Goal: Transaction & Acquisition: Book appointment/travel/reservation

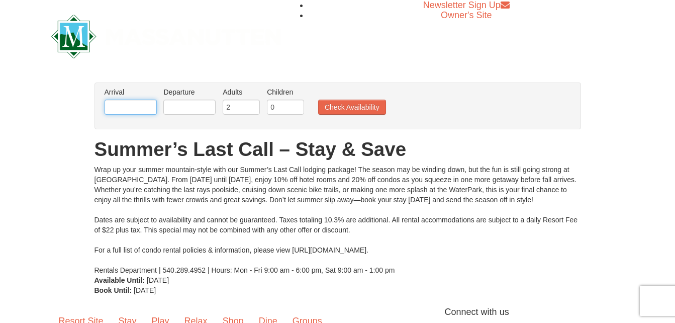
click at [140, 105] on input "text" at bounding box center [131, 107] width 52 height 15
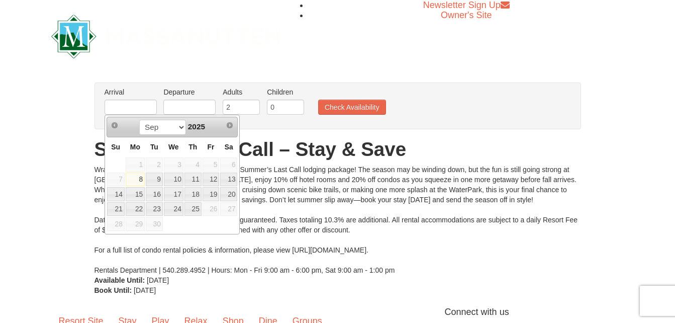
click at [199, 227] on td at bounding box center [193, 223] width 18 height 15
click at [178, 174] on link "10" at bounding box center [174, 179] width 20 height 14
type input "[DATE]"
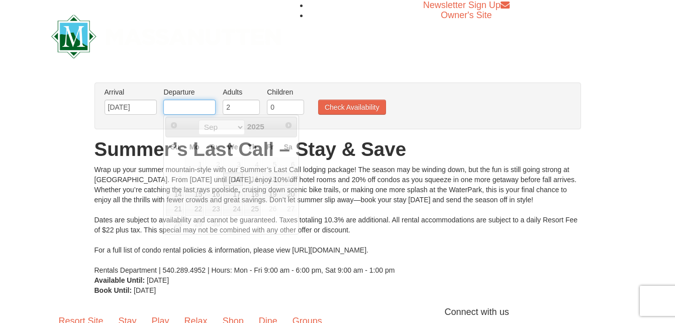
click at [186, 105] on input "text" at bounding box center [189, 107] width 52 height 15
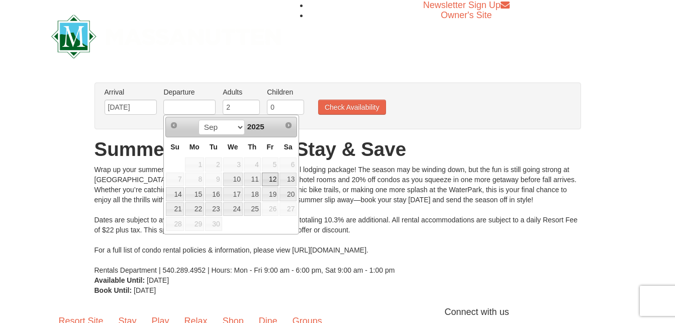
click at [270, 182] on link "12" at bounding box center [270, 179] width 17 height 14
type input "[DATE]"
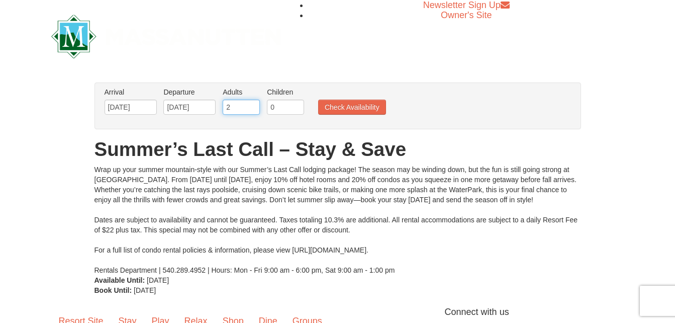
click at [239, 105] on input "2" at bounding box center [241, 107] width 37 height 15
type input "1"
click at [358, 105] on button "Check Availability" at bounding box center [352, 107] width 68 height 15
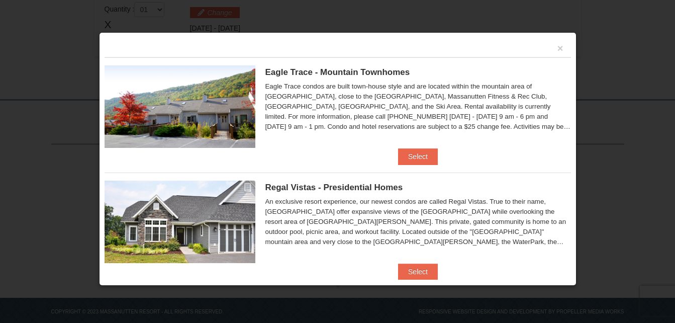
click at [413, 144] on div "Eagle Trace - Mountain Townhomes Eagle Trace One Bedroom Townhouse with Full Ki…" at bounding box center [338, 102] width 466 height 91
click at [414, 158] on button "Select" at bounding box center [418, 156] width 40 height 16
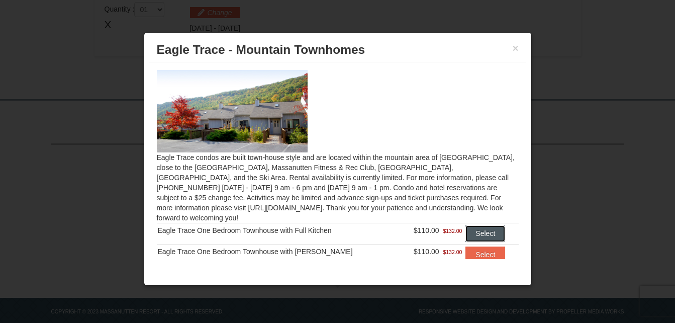
click at [475, 225] on button "Select" at bounding box center [485, 233] width 40 height 16
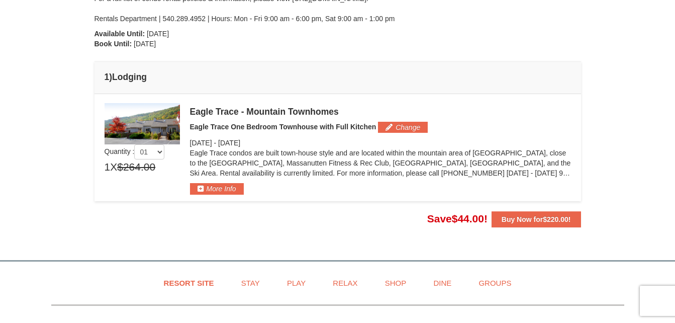
scroll to position [228, 0]
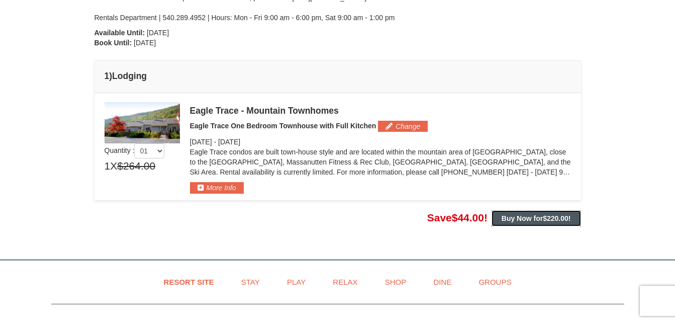
click at [537, 212] on button "Buy Now for $220.00 !" at bounding box center [536, 218] width 89 height 16
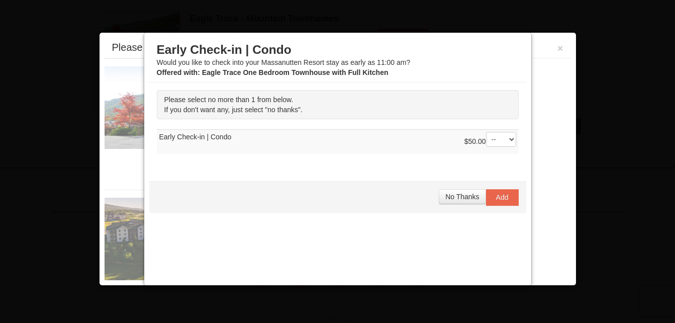
scroll to position [330, 0]
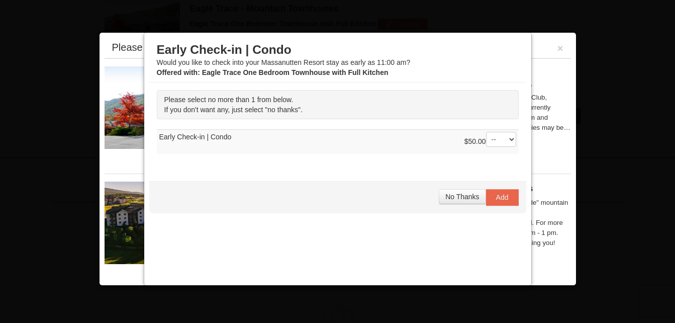
click at [537, 212] on div "Woodstone and Woodstone Casa de Campo are located outside of the "Kettle" mount…" at bounding box center [418, 223] width 306 height 50
click at [460, 196] on span "No Thanks" at bounding box center [462, 196] width 34 height 8
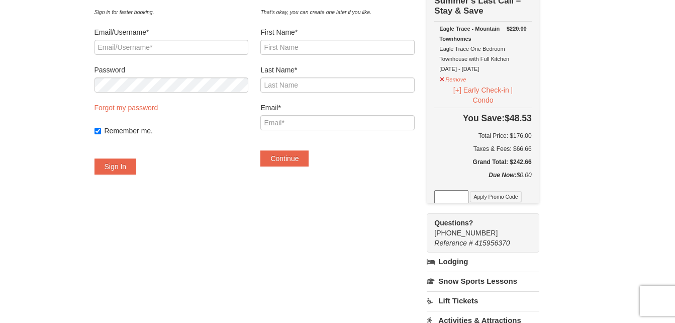
scroll to position [38, 0]
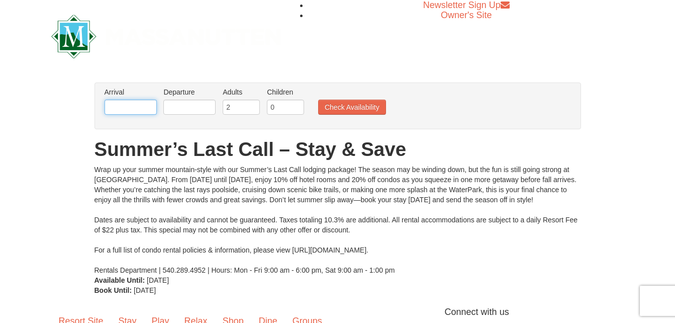
click at [148, 106] on input "text" at bounding box center [131, 107] width 52 height 15
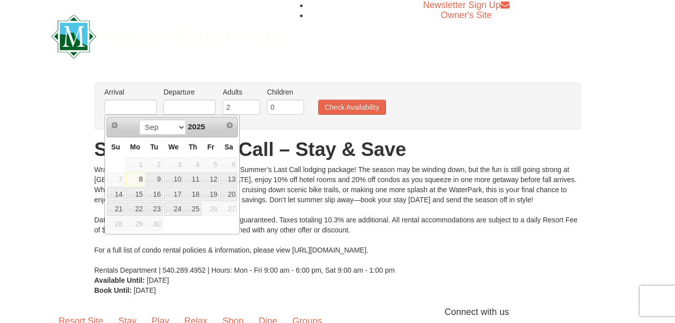
click at [109, 164] on td at bounding box center [116, 164] width 19 height 15
click at [174, 181] on link "10" at bounding box center [174, 179] width 20 height 14
type input "[DATE]"
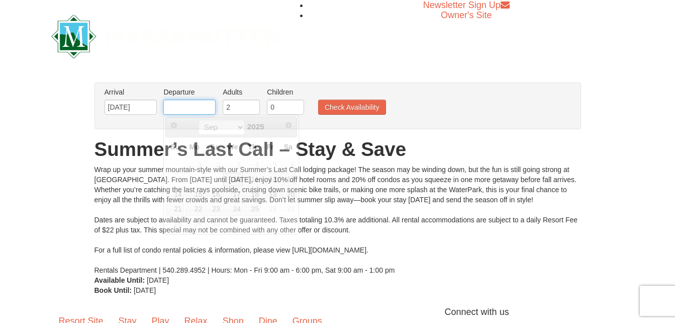
click at [195, 107] on input "text" at bounding box center [189, 107] width 52 height 15
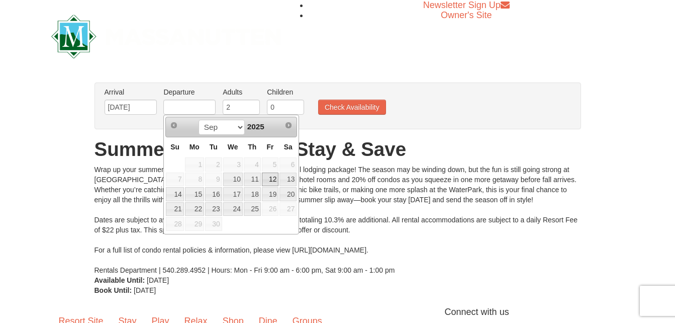
click at [270, 182] on link "12" at bounding box center [270, 179] width 17 height 14
type input "[DATE]"
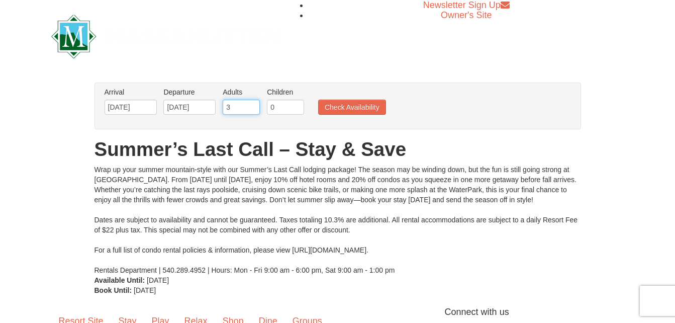
click at [249, 102] on input "3" at bounding box center [241, 107] width 37 height 15
click at [254, 108] on input "2" at bounding box center [241, 107] width 37 height 15
type input "1"
click at [254, 108] on input "1" at bounding box center [241, 107] width 37 height 15
click at [334, 109] on button "Check Availability" at bounding box center [352, 107] width 68 height 15
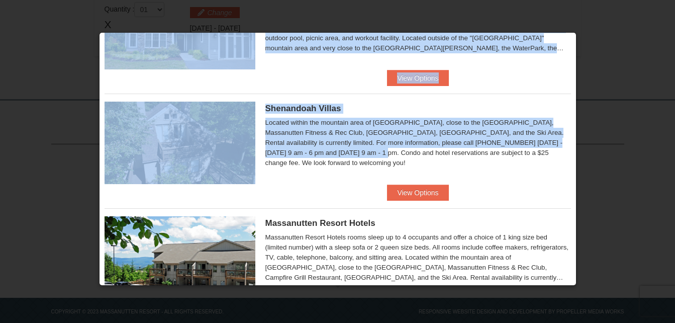
scroll to position [198, 0]
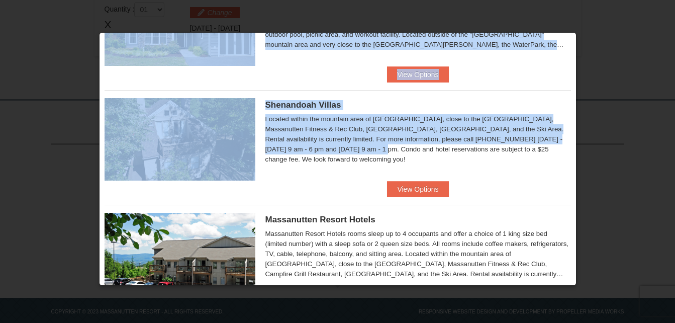
drag, startPoint x: 575, startPoint y: 87, endPoint x: 575, endPoint y: 141, distance: 53.8
click at [575, 141] on div "Please make your package selection: × Eagle Trace - Mountain Townhomes Eagle Tr…" at bounding box center [337, 158] width 477 height 253
drag, startPoint x: 575, startPoint y: 141, endPoint x: 549, endPoint y: 107, distance: 42.7
click at [549, 107] on h5 "Shenandoah Villas" at bounding box center [418, 105] width 306 height 10
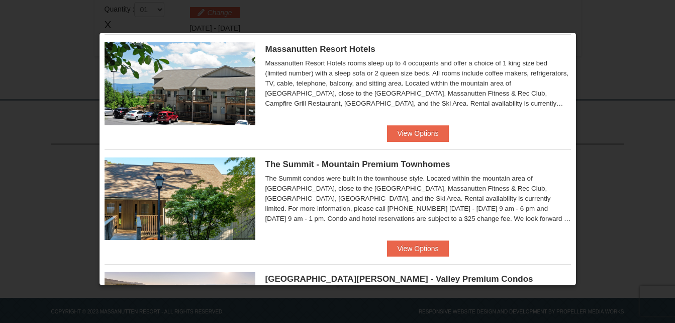
scroll to position [366, 0]
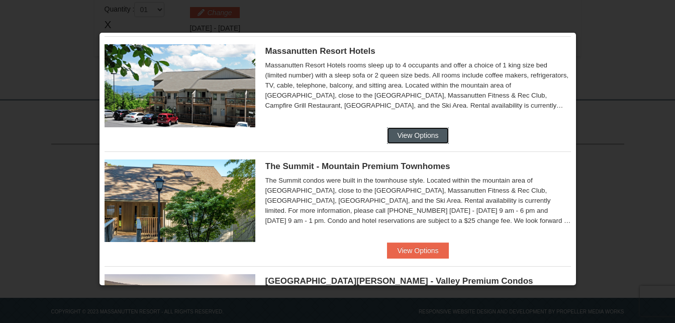
click at [434, 137] on button "View Options" at bounding box center [417, 135] width 61 height 16
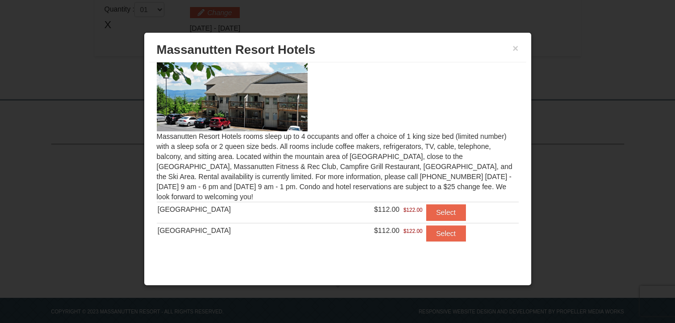
scroll to position [23, 0]
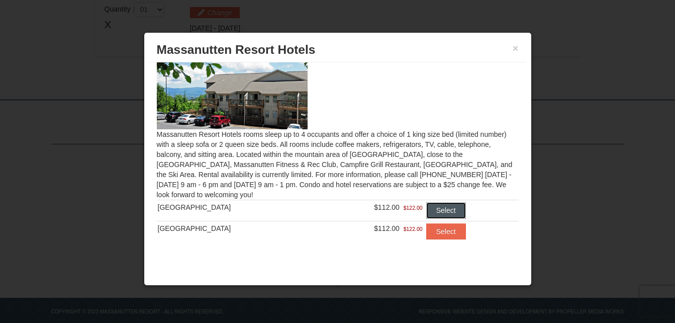
click at [426, 209] on button "Select" at bounding box center [446, 210] width 40 height 16
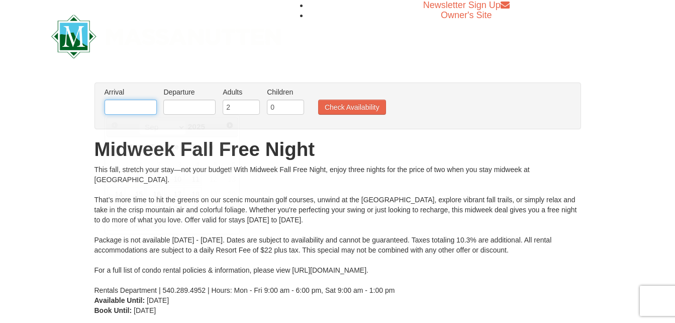
click at [145, 109] on input "text" at bounding box center [131, 107] width 52 height 15
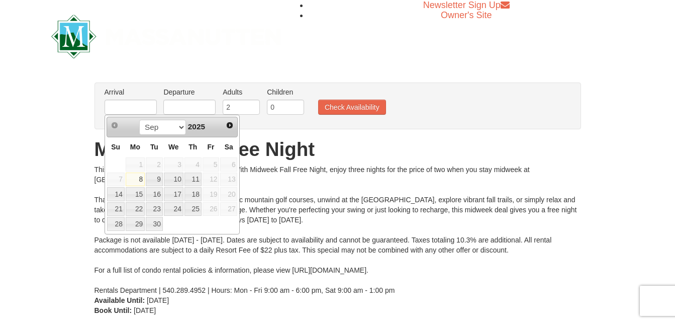
click at [110, 164] on td at bounding box center [116, 164] width 19 height 15
click at [171, 179] on link "10" at bounding box center [174, 179] width 20 height 14
type input "[DATE]"
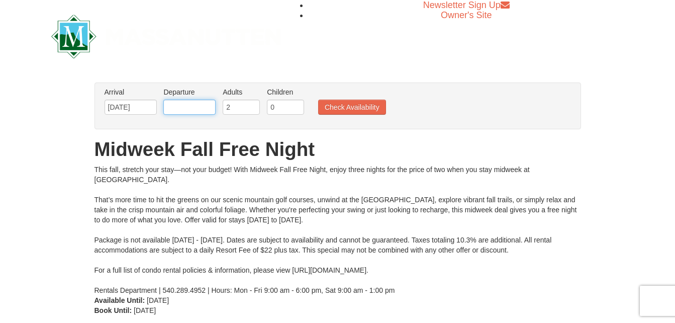
click at [204, 102] on input "text" at bounding box center [189, 107] width 52 height 15
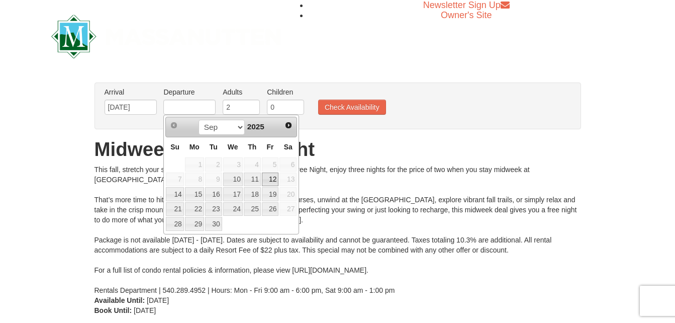
click at [273, 180] on link "12" at bounding box center [270, 179] width 17 height 14
type input "[DATE]"
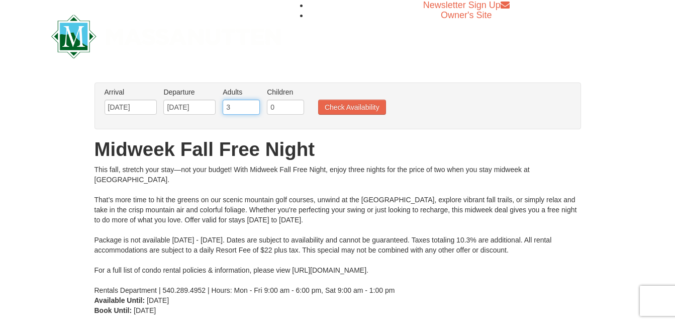
click at [249, 107] on input "3" at bounding box center [241, 107] width 37 height 15
click at [252, 110] on input "2" at bounding box center [241, 107] width 37 height 15
type input "1"
click at [252, 110] on input "1" at bounding box center [241, 107] width 37 height 15
click at [339, 112] on button "Check Availability" at bounding box center [352, 107] width 68 height 15
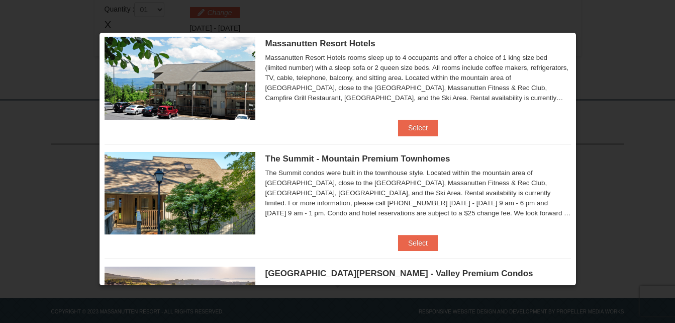
scroll to position [384, 0]
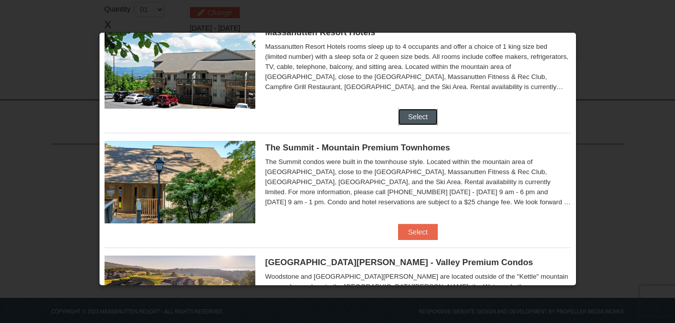
click at [414, 115] on button "Select" at bounding box center [418, 117] width 40 height 16
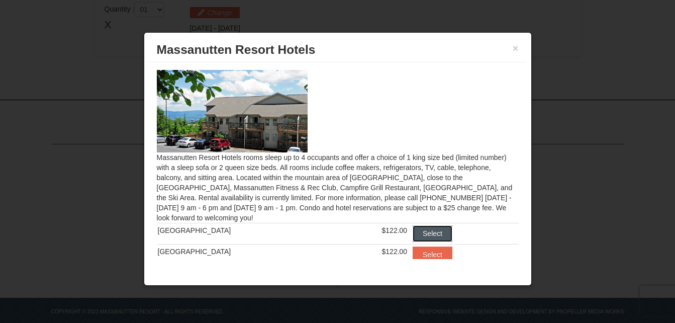
click at [418, 229] on button "Select" at bounding box center [433, 233] width 40 height 16
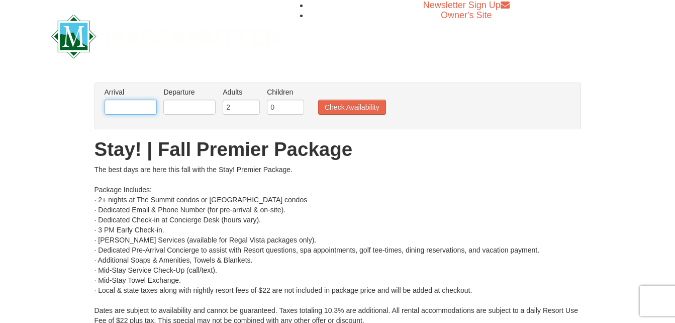
click at [149, 104] on input "text" at bounding box center [131, 107] width 52 height 15
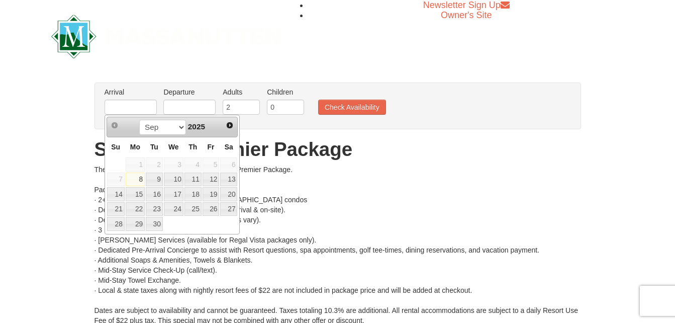
click at [113, 160] on td at bounding box center [116, 164] width 19 height 15
click at [178, 179] on link "10" at bounding box center [174, 179] width 20 height 14
type input "[DATE]"
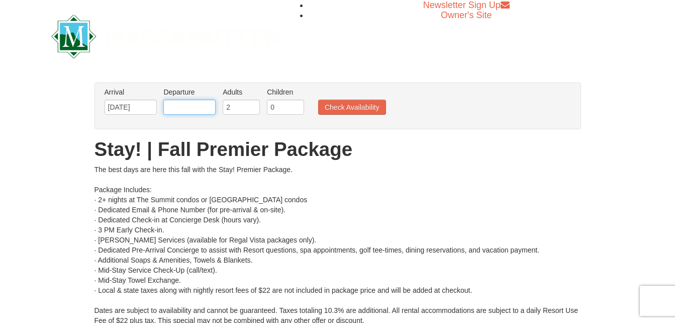
click at [205, 108] on input "text" at bounding box center [189, 107] width 52 height 15
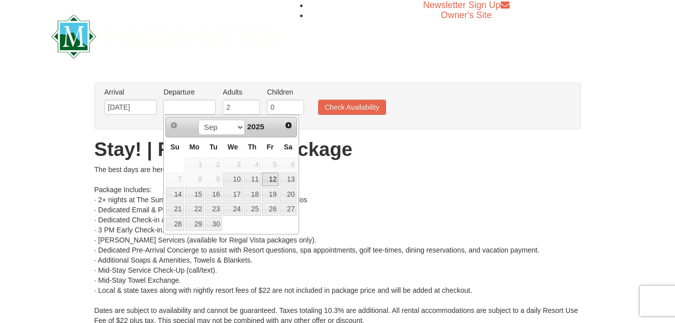
click at [271, 177] on link "12" at bounding box center [270, 179] width 17 height 14
type input "[DATE]"
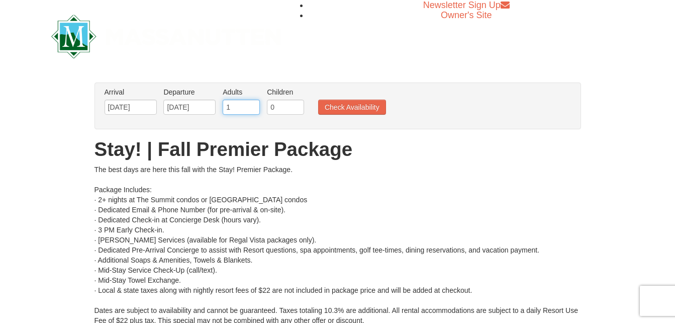
type input "1"
click at [249, 109] on input "1" at bounding box center [241, 107] width 37 height 15
click at [335, 110] on button "Check Availability" at bounding box center [352, 107] width 68 height 15
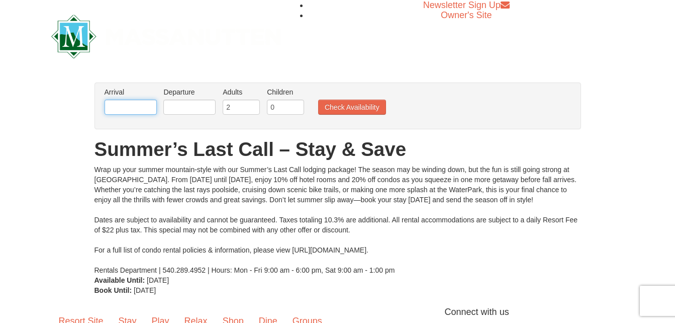
click at [140, 107] on input "text" at bounding box center [131, 107] width 52 height 15
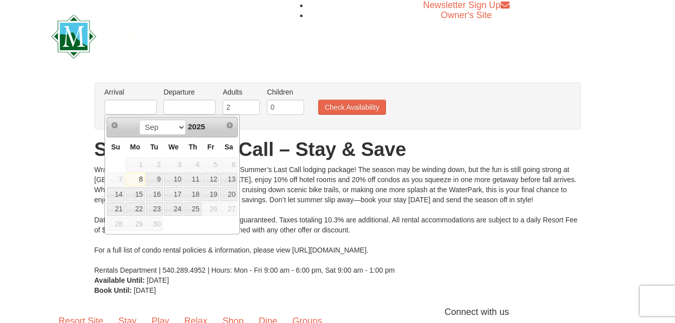
click at [112, 156] on th "Su" at bounding box center [116, 147] width 19 height 20
click at [176, 180] on link "10" at bounding box center [174, 179] width 20 height 14
type input "[DATE]"
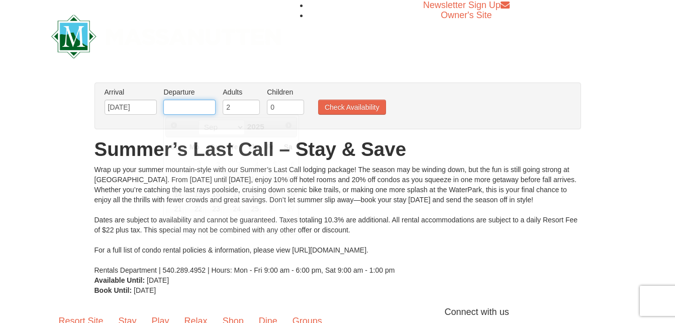
click at [195, 108] on input "text" at bounding box center [189, 107] width 52 height 15
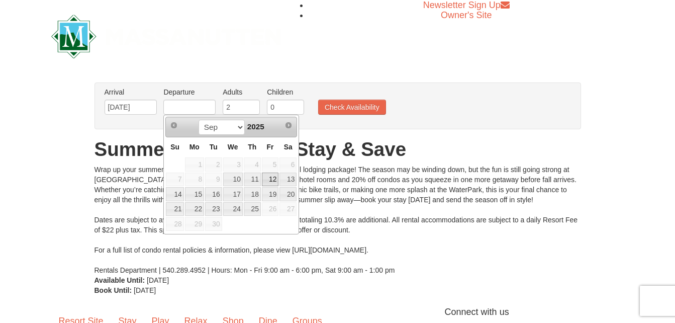
click at [271, 179] on link "12" at bounding box center [270, 179] width 17 height 14
type input "[DATE]"
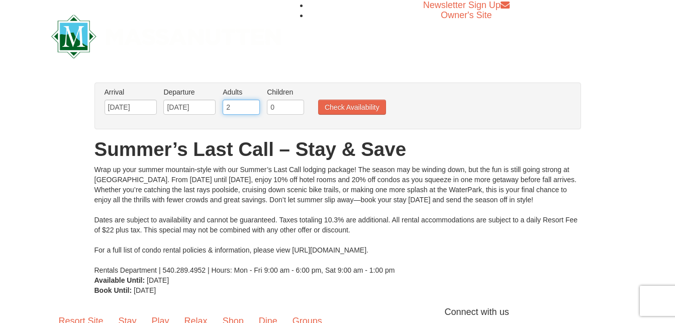
click at [247, 111] on input "2" at bounding box center [241, 107] width 37 height 15
type input "1"
click at [254, 111] on input "1" at bounding box center [241, 107] width 37 height 15
click at [343, 101] on button "Check Availability" at bounding box center [352, 107] width 68 height 15
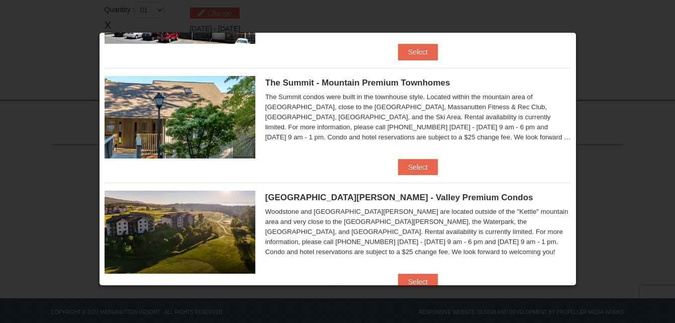
scroll to position [447, 0]
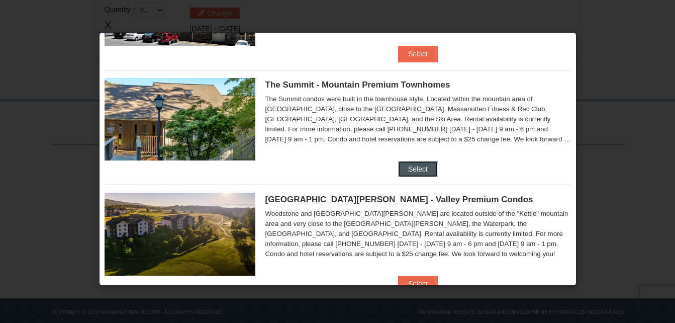
click at [418, 169] on button "Select" at bounding box center [418, 169] width 40 height 16
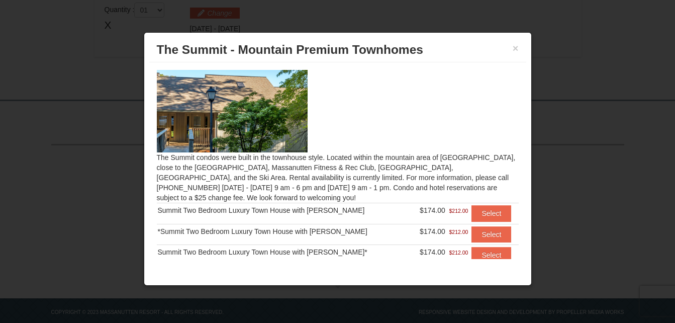
click at [509, 52] on h3 "The Summit - Mountain Premium Townhomes" at bounding box center [338, 49] width 362 height 15
click at [515, 50] on button "×" at bounding box center [516, 48] width 6 height 10
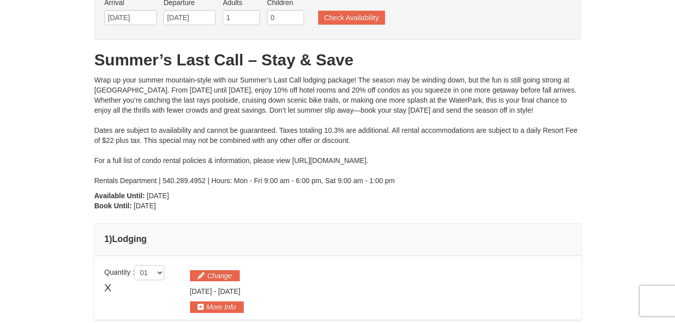
scroll to position [59, 0]
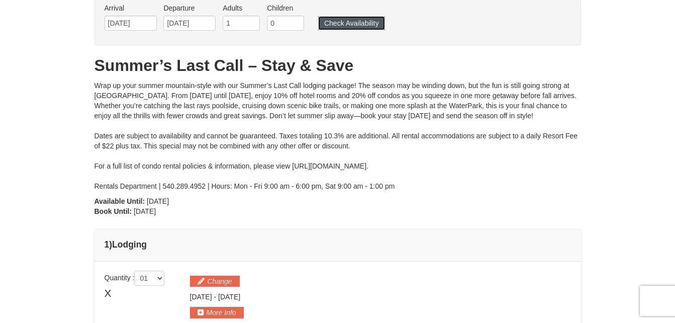
click at [361, 23] on button "Check Availability" at bounding box center [351, 23] width 67 height 14
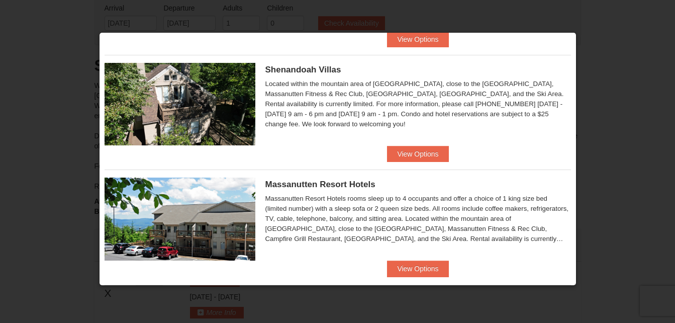
scroll to position [235, 0]
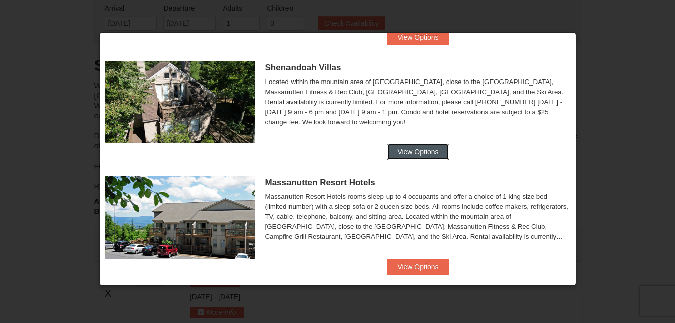
click at [410, 150] on button "View Options" at bounding box center [417, 152] width 61 height 16
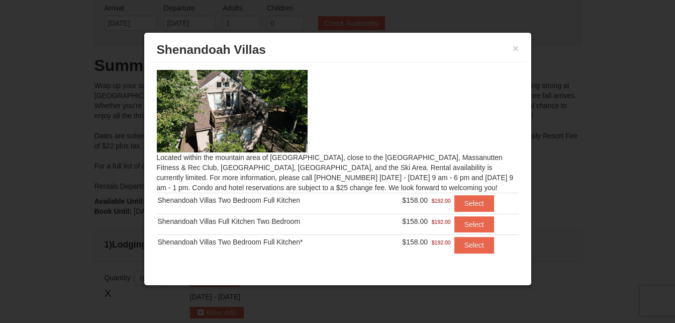
click at [510, 45] on h3 "Shenandoah Villas" at bounding box center [338, 49] width 362 height 15
click at [516, 45] on button "×" at bounding box center [516, 48] width 6 height 10
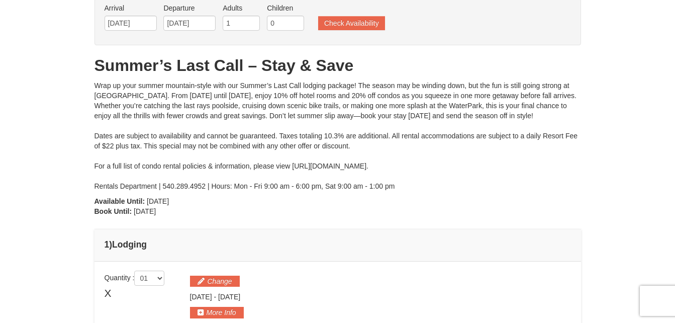
scroll to position [0, 0]
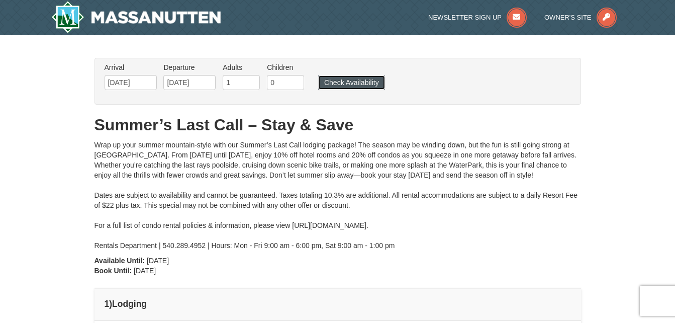
click at [372, 79] on button "Check Availability" at bounding box center [351, 82] width 67 height 14
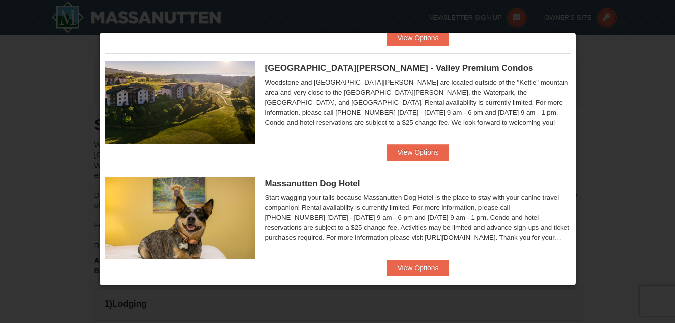
scroll to position [577, 0]
